Goal: Book appointment/travel/reservation

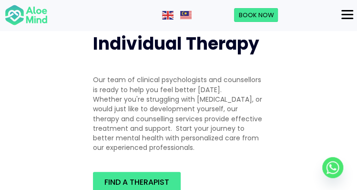
scroll to position [239, 0]
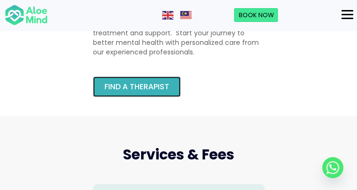
click at [160, 85] on span "Find a therapist" at bounding box center [137, 86] width 65 height 11
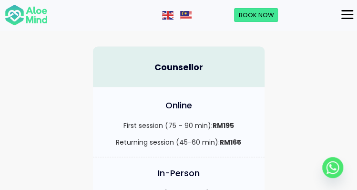
scroll to position [477, 0]
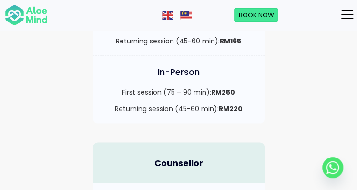
click at [341, 13] on button "Menu" at bounding box center [348, 15] width 20 height 16
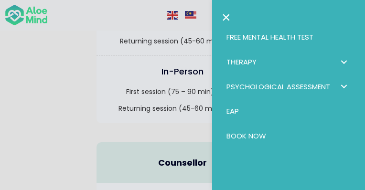
click at [91, 95] on div at bounding box center [182, 95] width 365 height 190
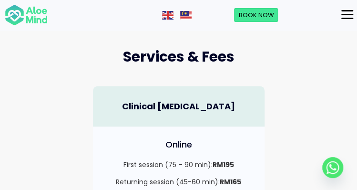
scroll to position [334, 0]
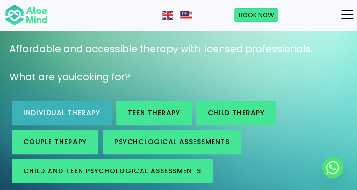
scroll to position [95, 0]
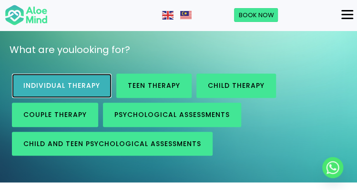
click at [78, 89] on span "Individual therapy" at bounding box center [61, 86] width 77 height 10
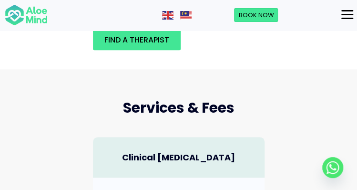
scroll to position [286, 0]
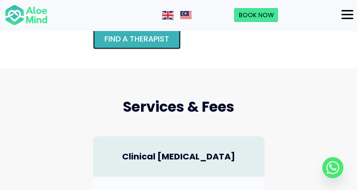
click at [144, 38] on span "Find a therapist" at bounding box center [137, 38] width 65 height 11
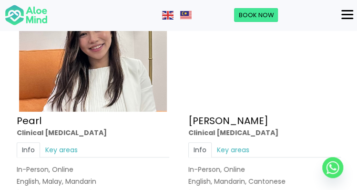
scroll to position [3197, 0]
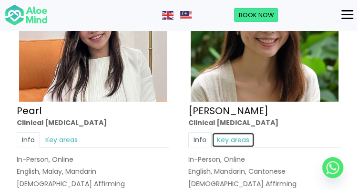
click at [236, 132] on link "Key areas" at bounding box center [233, 139] width 43 height 15
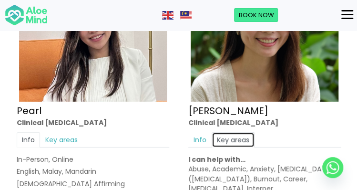
scroll to position [3245, 0]
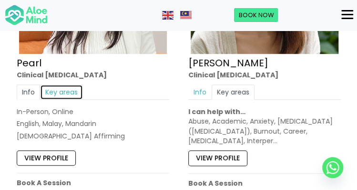
click at [61, 85] on link "Key areas" at bounding box center [61, 91] width 43 height 15
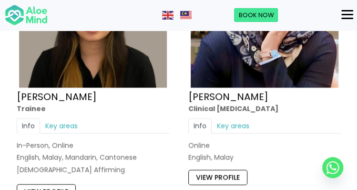
scroll to position [3913, 0]
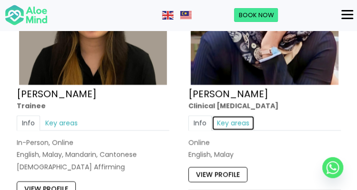
click at [232, 115] on link "Key areas" at bounding box center [233, 122] width 43 height 15
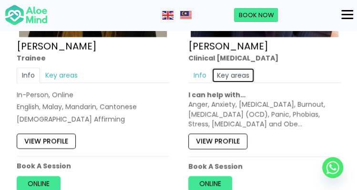
scroll to position [4009, 0]
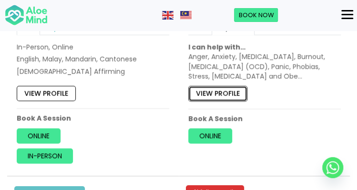
click at [204, 86] on link "View profile" at bounding box center [218, 93] width 59 height 15
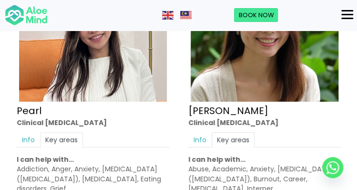
scroll to position [3293, 0]
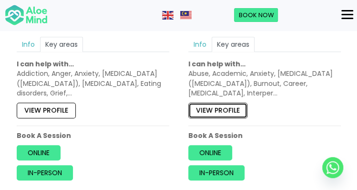
click at [217, 103] on link "View profile" at bounding box center [218, 110] width 59 height 15
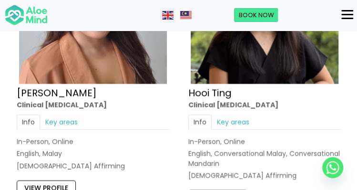
scroll to position [1861, 0]
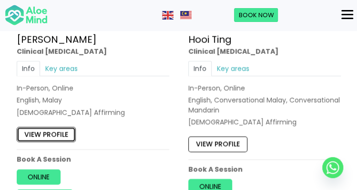
click at [46, 129] on link "View profile" at bounding box center [46, 134] width 59 height 15
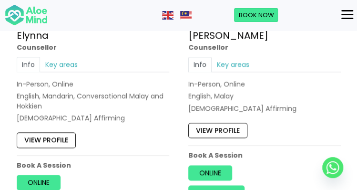
scroll to position [1575, 0]
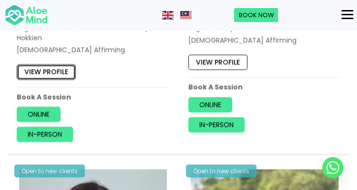
click at [46, 65] on link "View profile" at bounding box center [46, 71] width 59 height 15
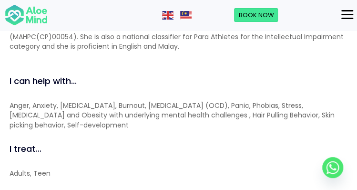
scroll to position [1050, 0]
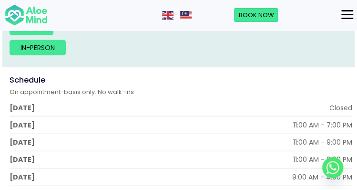
scroll to position [668, 0]
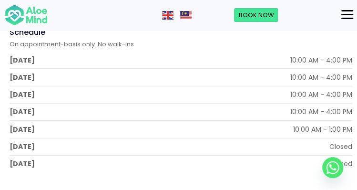
scroll to position [716, 0]
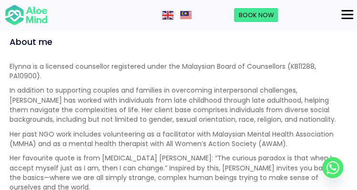
scroll to position [811, 0]
